Goal: Book appointment/travel/reservation

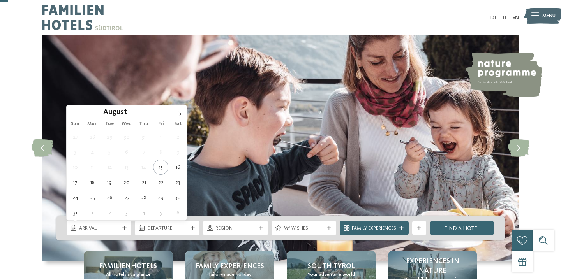
scroll to position [43, 0]
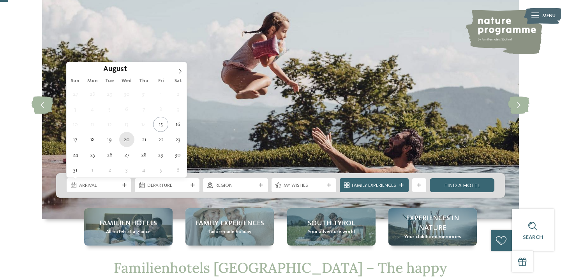
type div "20.08.2025"
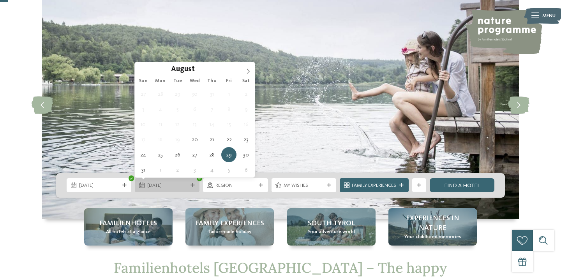
click at [160, 184] on span "29.08.2025" at bounding box center [167, 185] width 40 height 7
type div "30.08.2025"
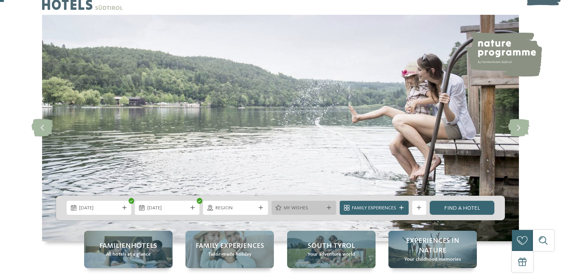
scroll to position [19, 0]
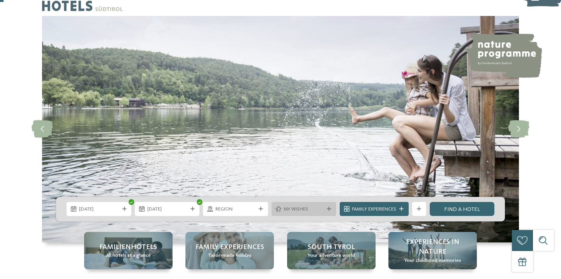
click at [317, 210] on span "My wishes" at bounding box center [303, 209] width 40 height 7
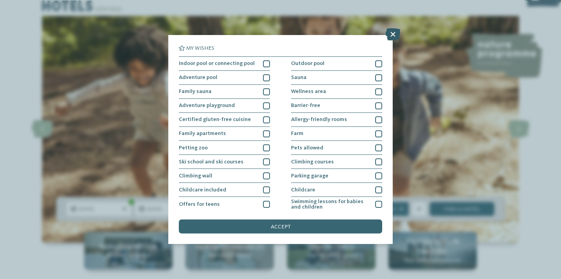
click at [397, 35] on icon at bounding box center [392, 34] width 15 height 12
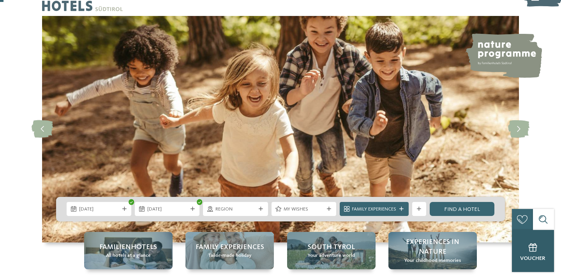
click at [523, 254] on div "Voucher" at bounding box center [532, 251] width 42 height 42
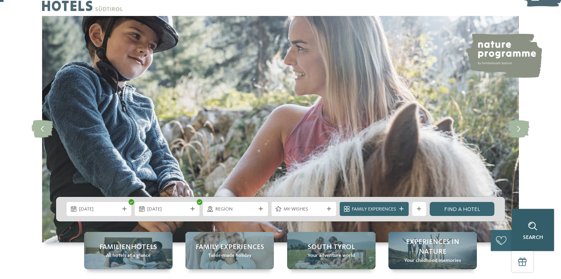
click at [538, 232] on div at bounding box center [532, 226] width 14 height 14
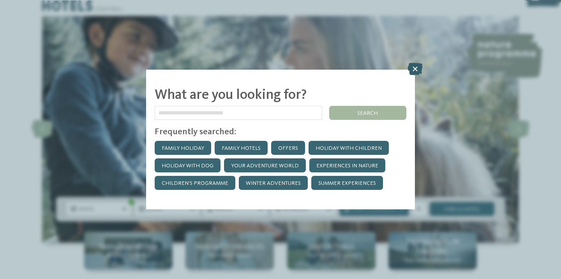
click at [410, 71] on icon at bounding box center [414, 69] width 15 height 12
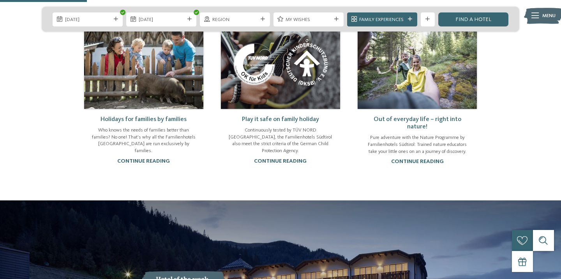
scroll to position [478, 0]
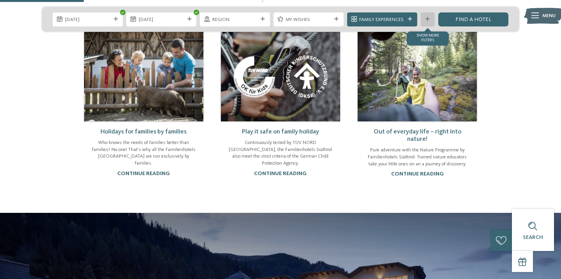
click at [427, 19] on icon at bounding box center [427, 19] width 4 height 4
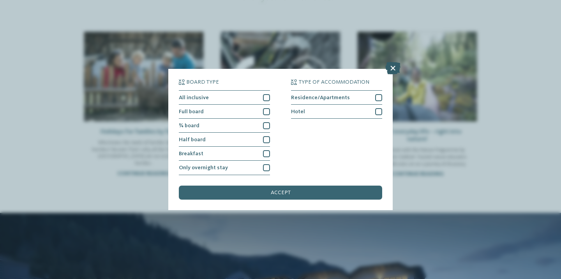
click at [396, 67] on icon at bounding box center [392, 68] width 15 height 12
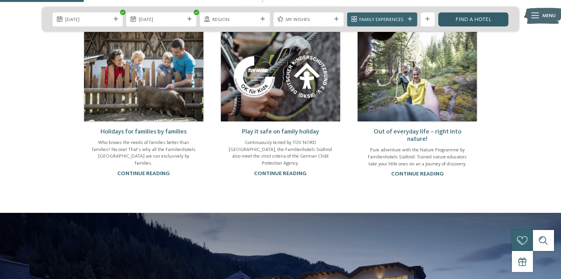
click at [471, 16] on link "Find a hotel" at bounding box center [473, 19] width 70 height 14
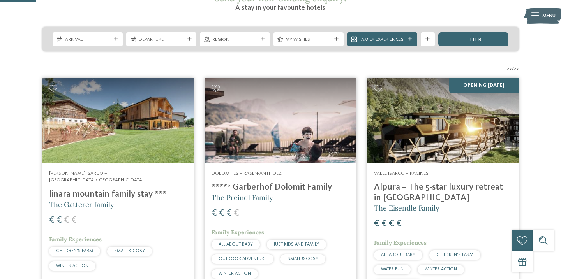
scroll to position [156, 0]
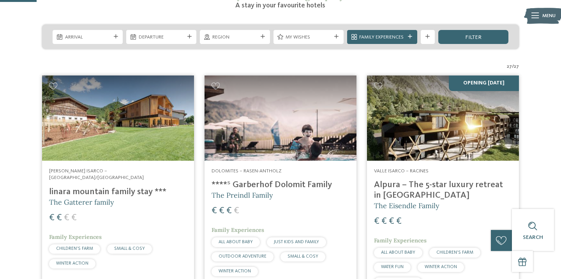
click at [100, 187] on h4 "linara mountain family stay ***" at bounding box center [118, 192] width 138 height 11
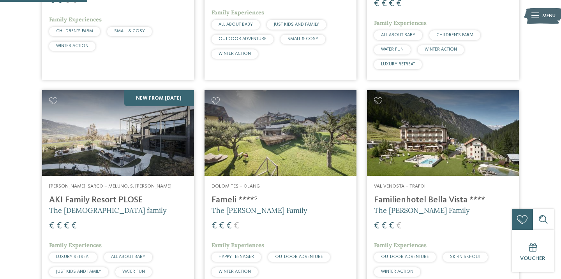
scroll to position [372, 0]
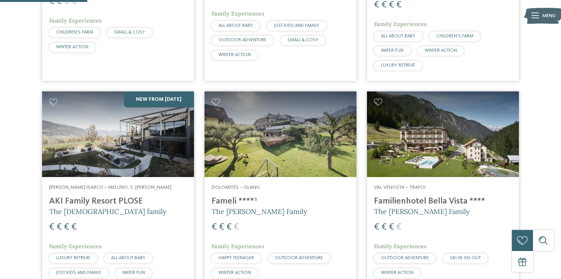
click at [253, 207] on span "The Gasser Family" at bounding box center [259, 211] width 96 height 9
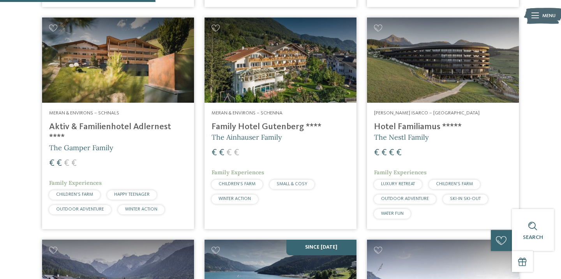
scroll to position [661, 0]
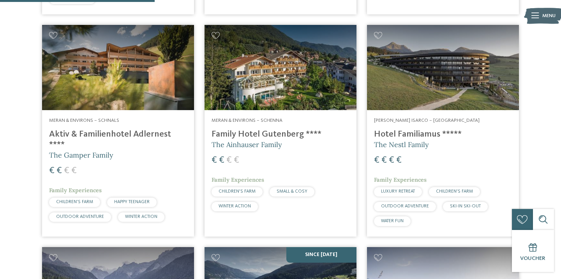
click at [259, 129] on h4 "Family Hotel Gutenberg ****" at bounding box center [280, 134] width 138 height 11
click at [100, 129] on h4 "Aktiv & Familienhotel Adlernest ****" at bounding box center [118, 139] width 138 height 21
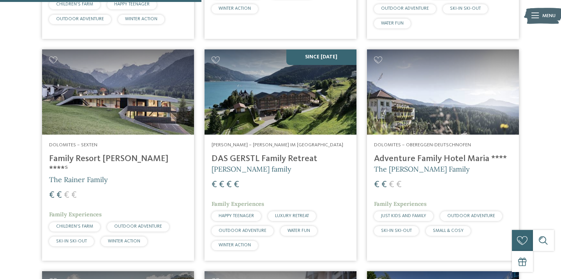
scroll to position [860, 0]
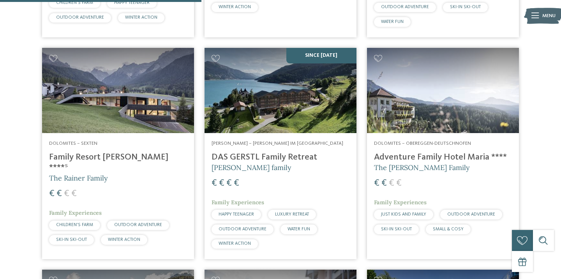
click at [94, 152] on h4 "Family Resort [PERSON_NAME] ****ˢ" at bounding box center [118, 162] width 138 height 21
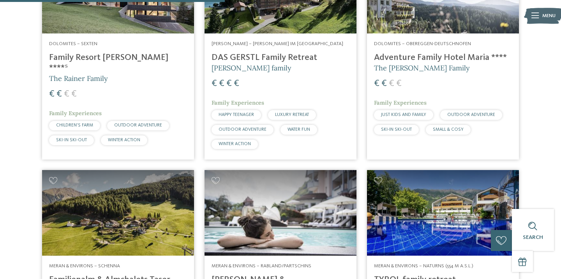
scroll to position [961, 0]
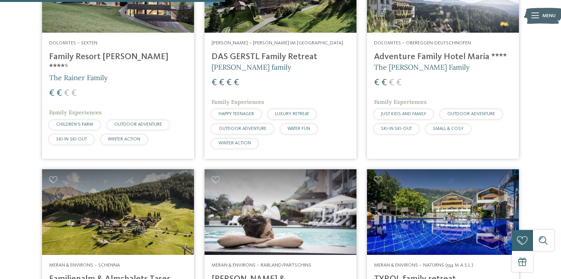
click at [401, 52] on h4 "Adventure Family Hotel Maria ****" at bounding box center [443, 57] width 138 height 11
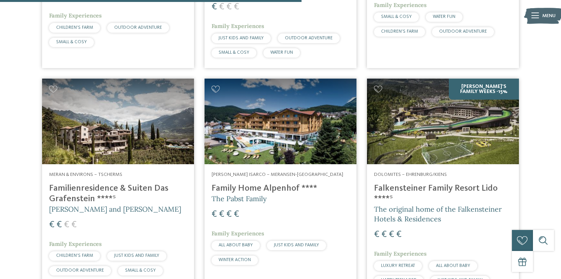
scroll to position [1288, 0]
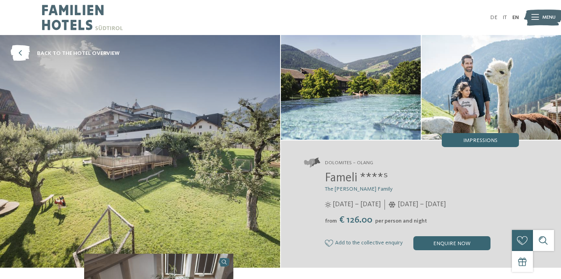
click at [339, 179] on span "Fameli ****ˢ" at bounding box center [356, 178] width 63 height 12
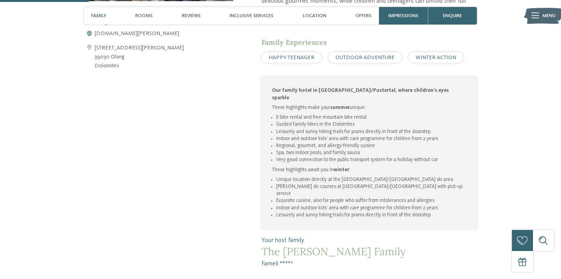
scroll to position [366, 0]
click at [453, 14] on span "enquire" at bounding box center [452, 16] width 19 height 6
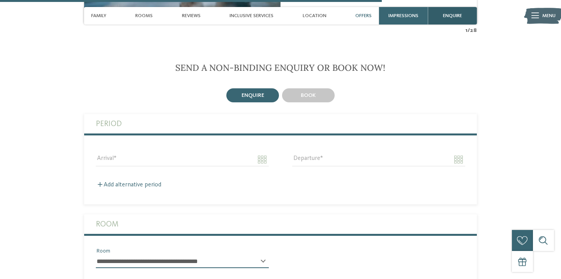
scroll to position [1555, 0]
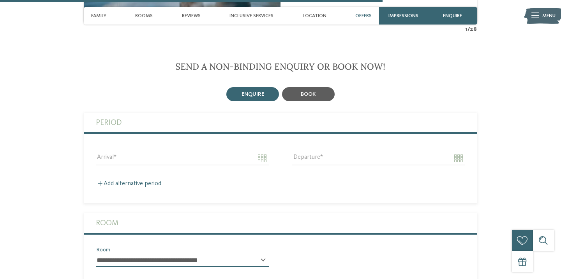
click at [294, 87] on div "book" at bounding box center [308, 94] width 53 height 14
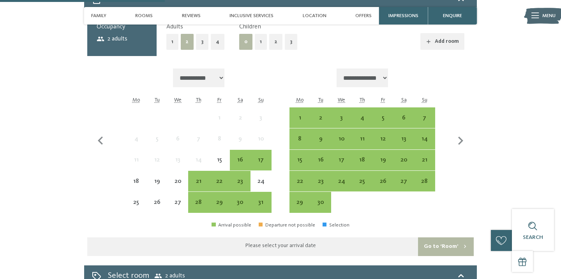
scroll to position [1675, 0]
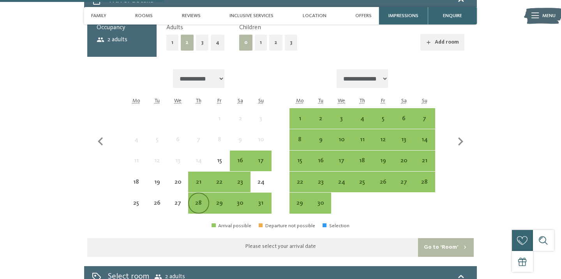
click at [196, 200] on div "28" at bounding box center [198, 209] width 19 height 19
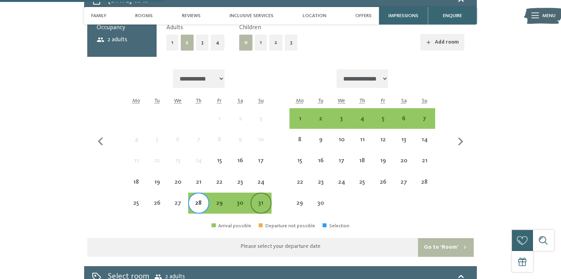
click at [259, 200] on div "31" at bounding box center [260, 209] width 19 height 19
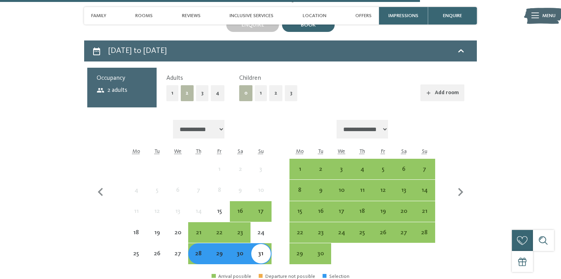
scroll to position [1594, 0]
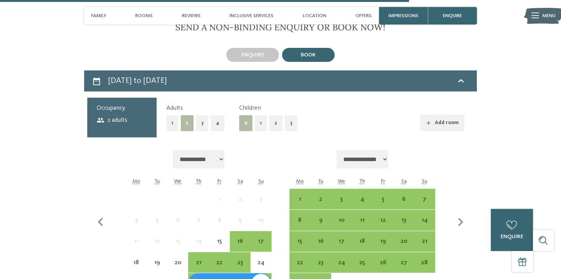
click at [269, 115] on button "2" at bounding box center [275, 123] width 13 height 16
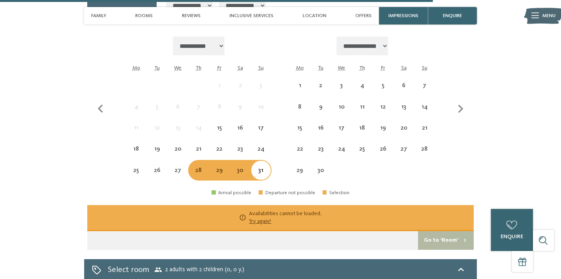
scroll to position [1757, 0]
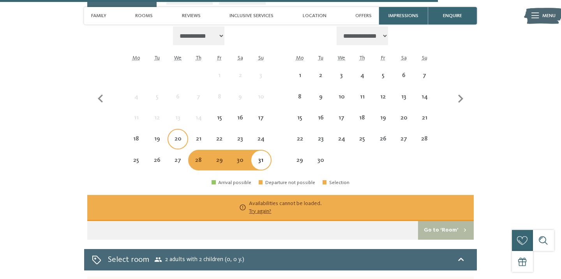
click at [176, 136] on div "20" at bounding box center [177, 145] width 19 height 19
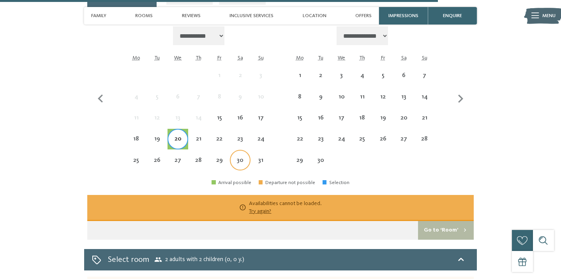
click at [235, 157] on div "30" at bounding box center [239, 166] width 19 height 19
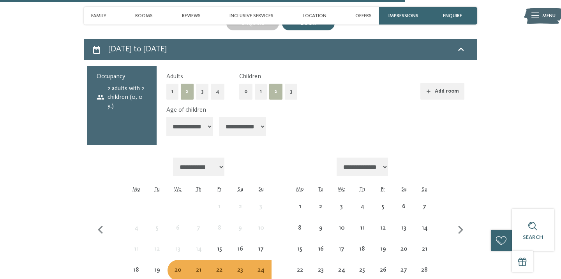
scroll to position [1625, 0]
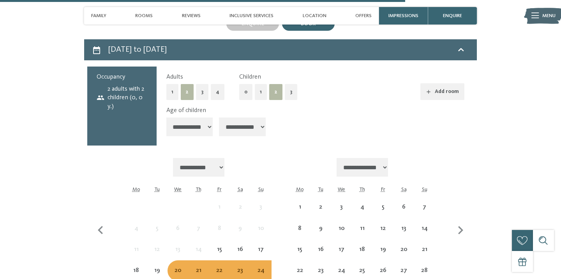
select select "*"
click option "*******" at bounding box center [0, 0] width 0 height 0
select select "*"
click option "*******" at bounding box center [0, 0] width 0 height 0
click at [92, 125] on div "Occupancy 2 adults with 2 children (5, 7 y.)" at bounding box center [122, 106] width 70 height 79
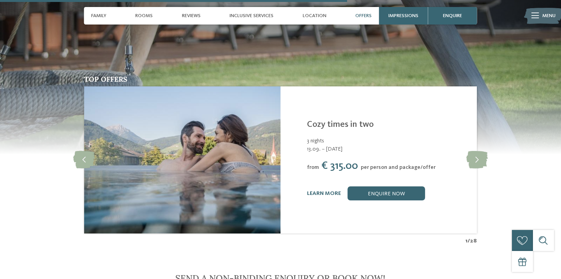
scroll to position [1456, 0]
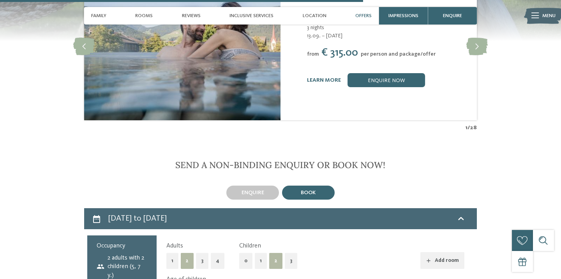
click at [305, 190] on span "book" at bounding box center [308, 192] width 15 height 5
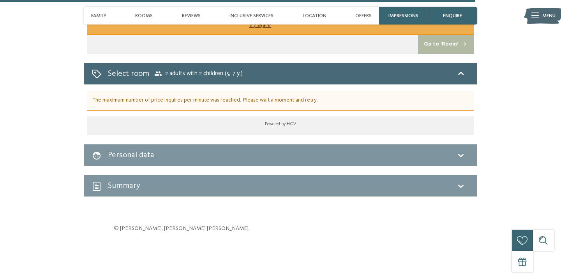
scroll to position [1920, 0]
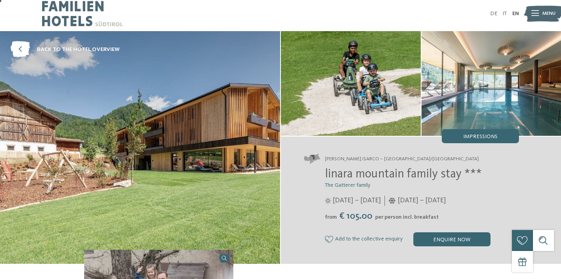
scroll to position [5, 0]
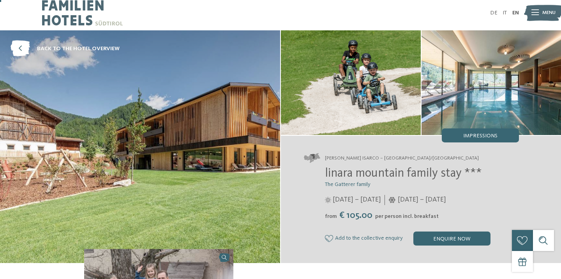
click at [421, 228] on div "linara mountain family stay *** The Gatterer family 12/07 – 08/11/2025 from" at bounding box center [411, 206] width 215 height 79
click at [434, 232] on div "enquire now" at bounding box center [451, 239] width 77 height 14
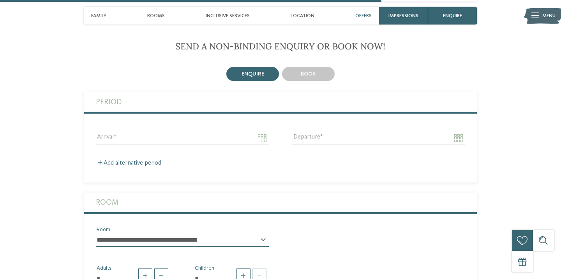
scroll to position [1601, 0]
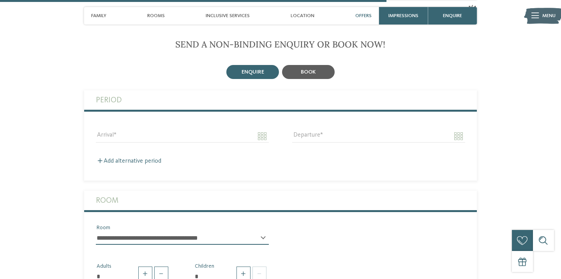
click at [312, 75] on span "book" at bounding box center [308, 71] width 15 height 5
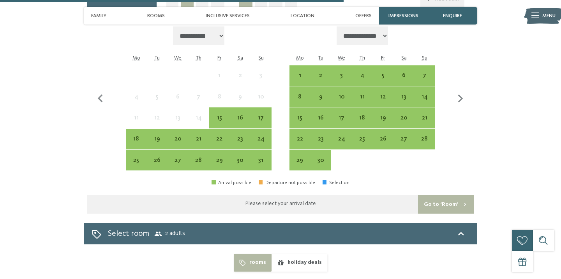
scroll to position [1740, 0]
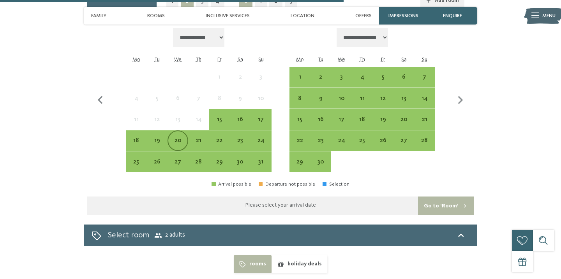
click at [176, 149] on div "20" at bounding box center [177, 146] width 19 height 19
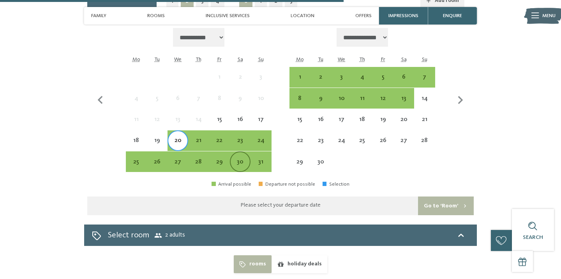
scroll to position [1740, 0]
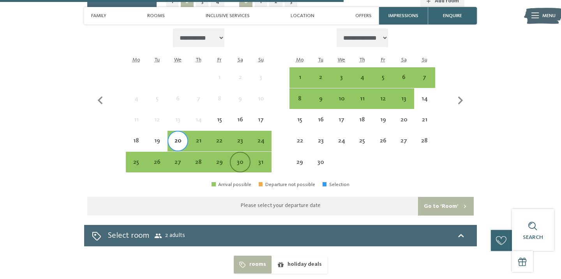
click at [242, 169] on div "30" at bounding box center [239, 168] width 19 height 19
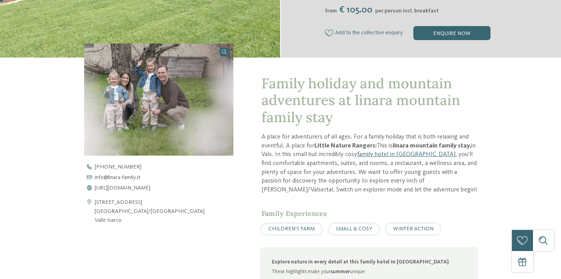
scroll to position [0, 0]
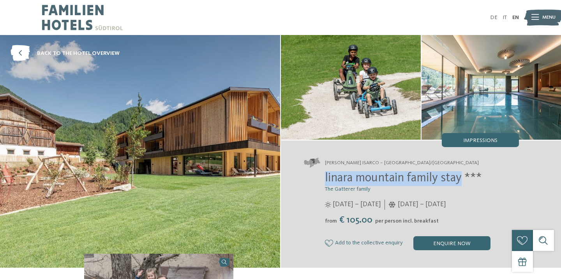
drag, startPoint x: 326, startPoint y: 178, endPoint x: 462, endPoint y: 178, distance: 136.2
click at [462, 178] on span "linara mountain family stay ***" at bounding box center [403, 178] width 157 height 12
copy span "linara mountain family stay"
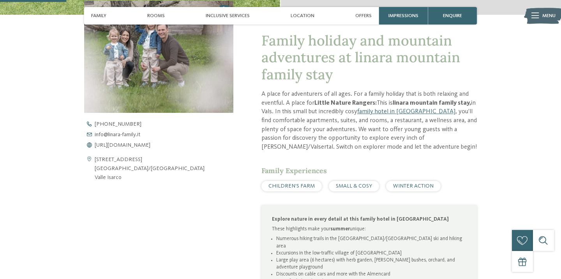
scroll to position [313, 0]
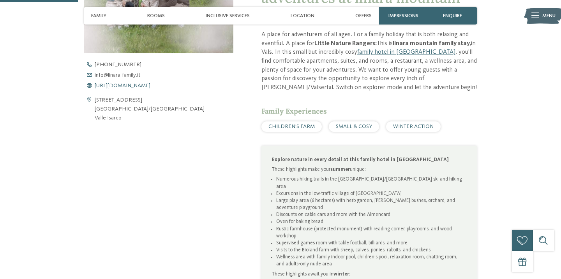
click at [134, 86] on span "https://www.linara-family.it/en" at bounding box center [123, 85] width 56 height 5
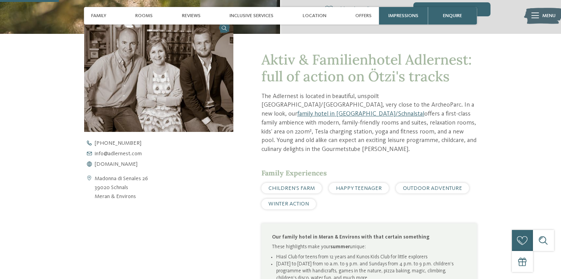
scroll to position [237, 0]
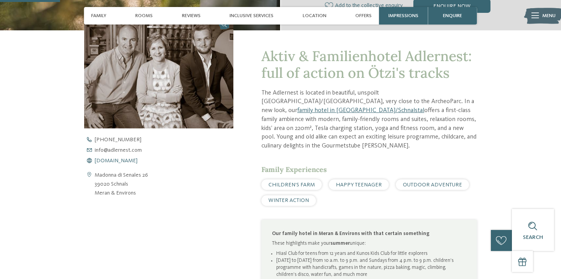
click at [123, 162] on span "[DOMAIN_NAME]" at bounding box center [116, 160] width 43 height 5
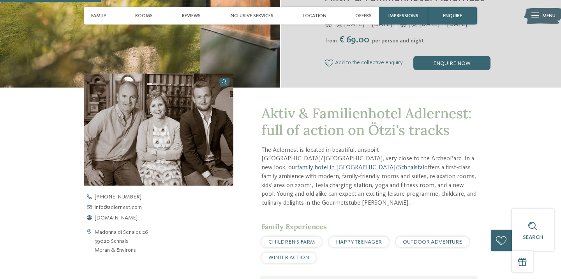
scroll to position [65, 0]
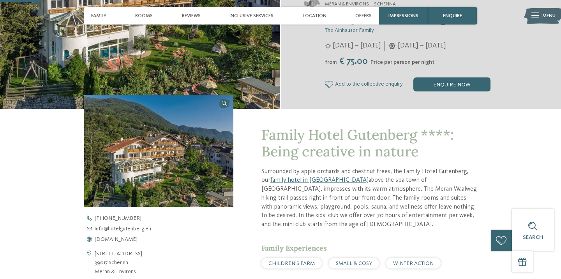
scroll to position [161, 0]
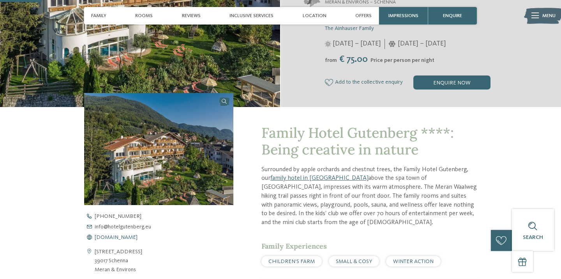
click at [125, 240] on span "[DOMAIN_NAME]" at bounding box center [116, 237] width 43 height 5
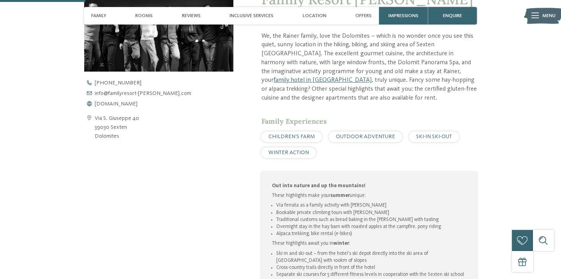
scroll to position [293, 0]
click at [104, 104] on span "[DOMAIN_NAME]" at bounding box center [116, 104] width 43 height 5
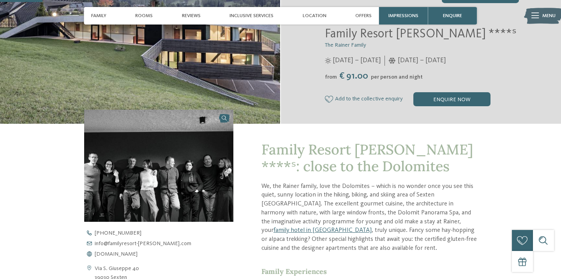
scroll to position [143, 0]
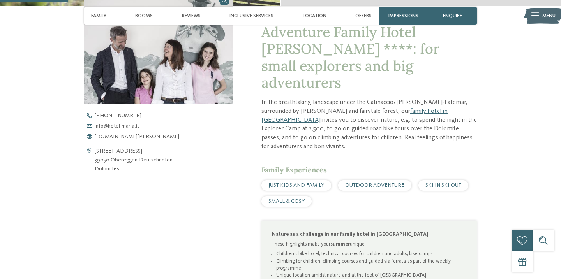
scroll to position [264, 0]
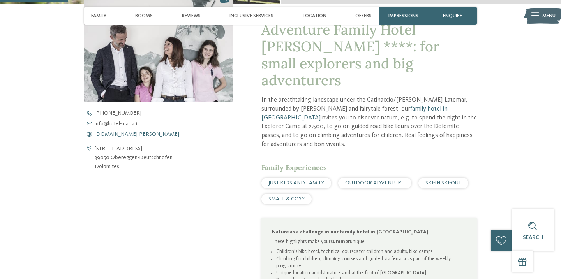
click at [114, 137] on span "[DOMAIN_NAME][PERSON_NAME]" at bounding box center [137, 134] width 84 height 5
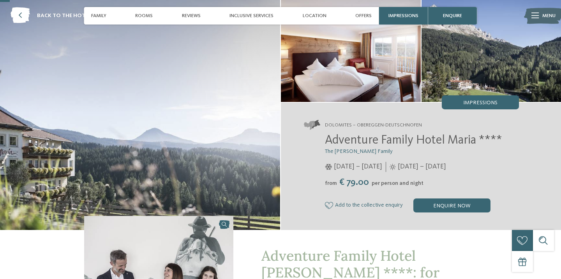
scroll to position [45, 0]
